Goal: Task Accomplishment & Management: Manage account settings

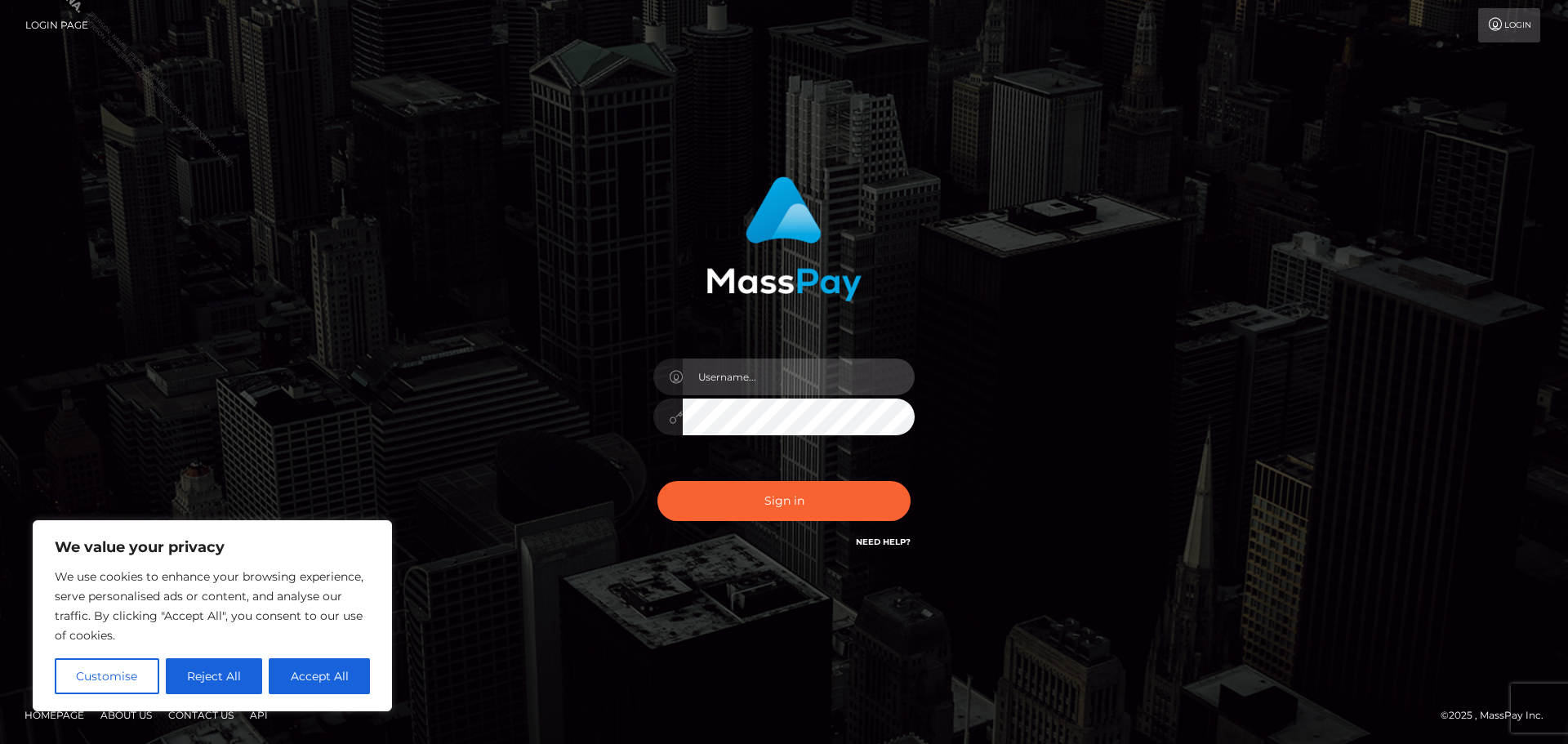
click at [808, 381] on input "text" at bounding box center [798, 376] width 232 height 36
type input "Philip.Silversocial"
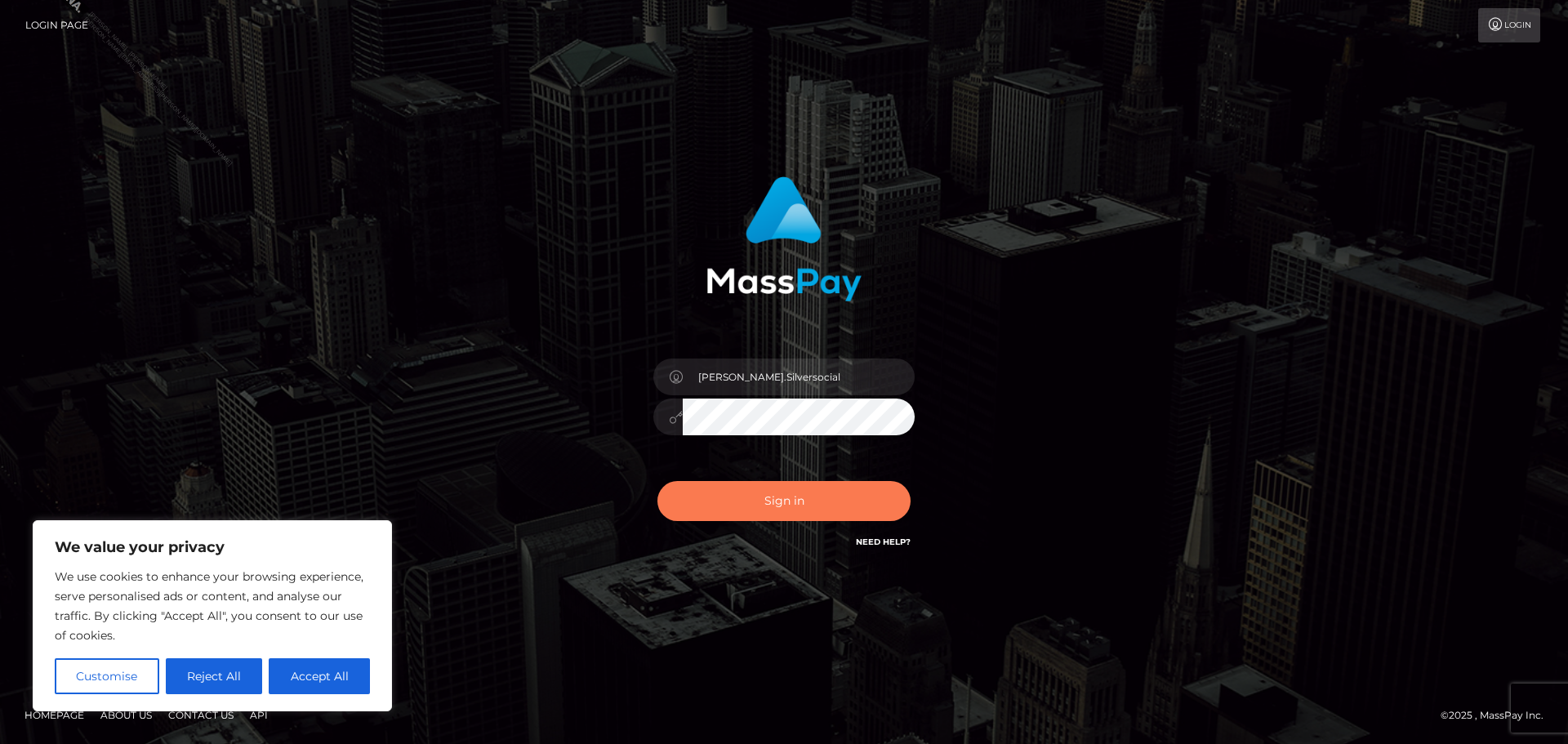
click at [820, 503] on button "Sign in" at bounding box center [784, 501] width 253 height 40
drag, startPoint x: 1210, startPoint y: 422, endPoint x: 1180, endPoint y: 410, distance: 32.3
click at [1210, 422] on div "Philip.Silversocial Sign in" at bounding box center [784, 372] width 930 height 416
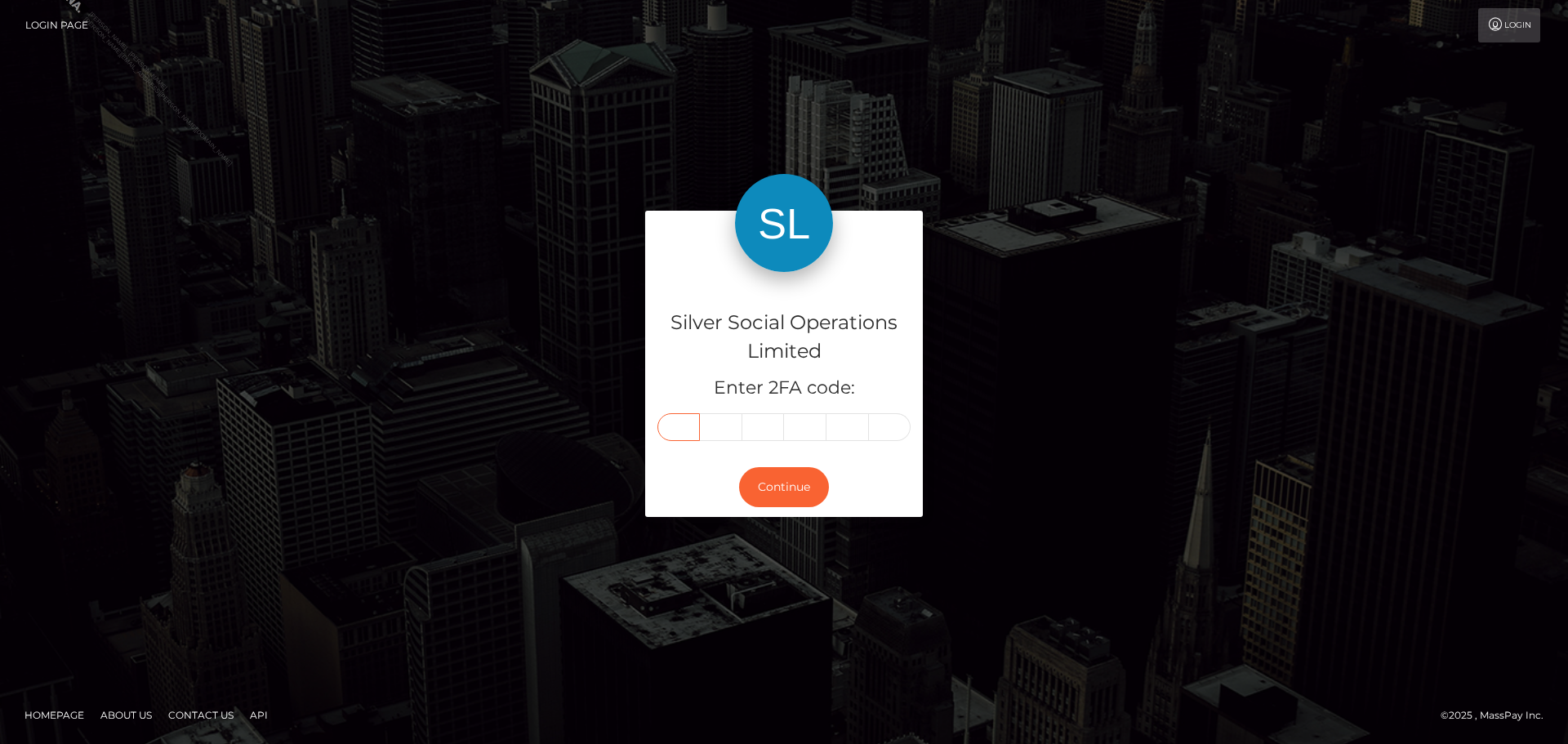
click at [676, 426] on input "text" at bounding box center [679, 427] width 42 height 28
type input "0"
type input "1"
type input "3"
type input "1"
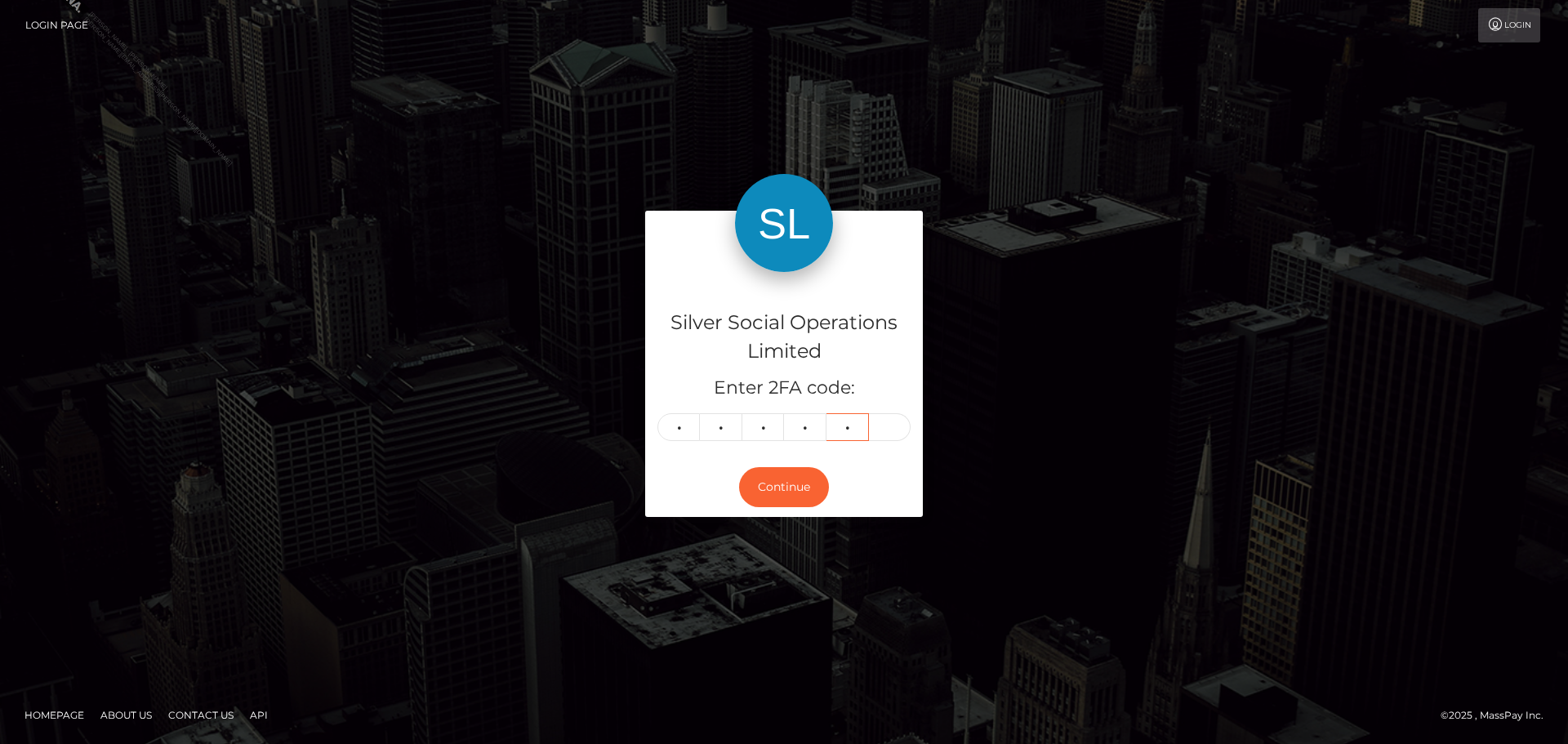
type input "3"
type input "6"
type input "9"
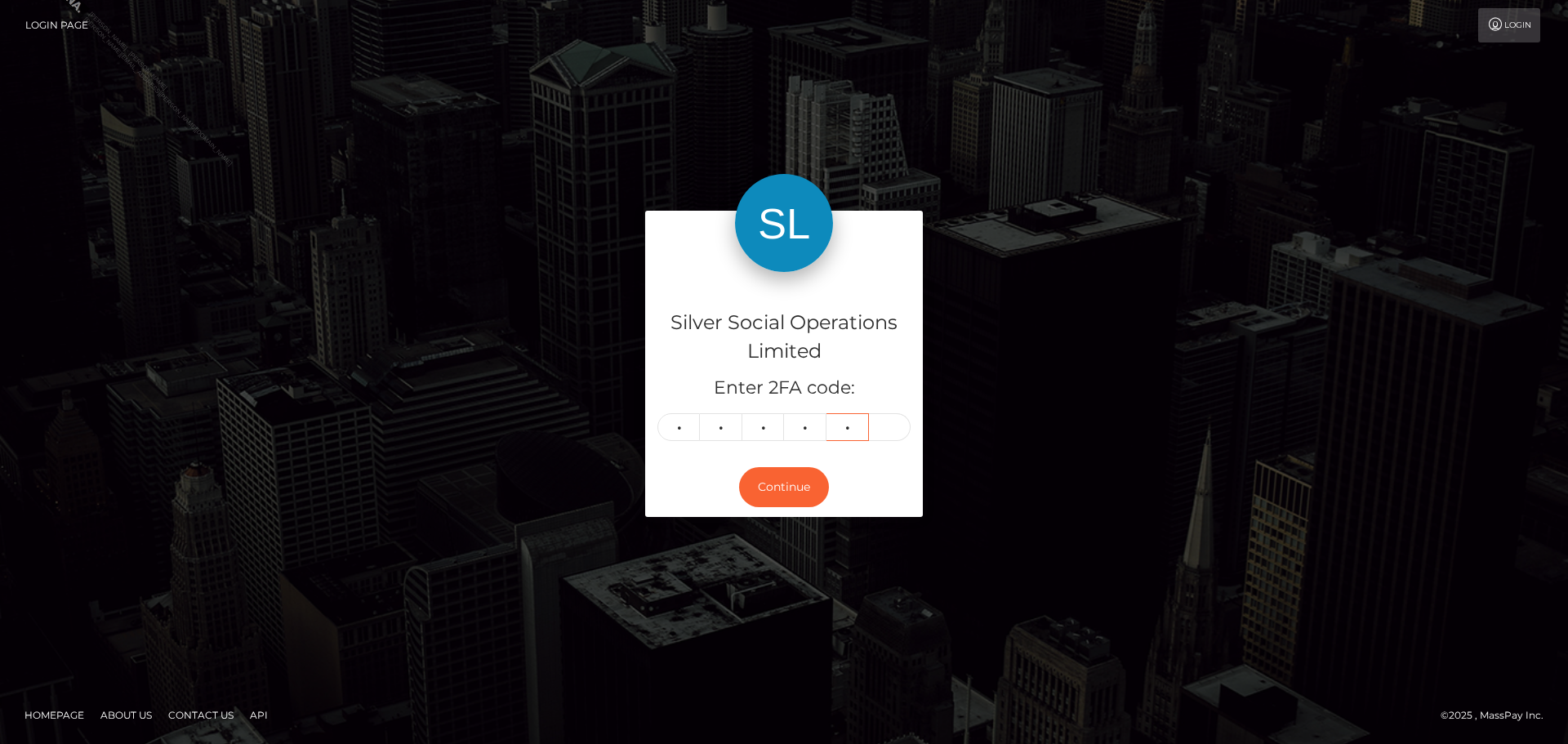
type input "1"
type input "6"
